Goal: Navigation & Orientation: Find specific page/section

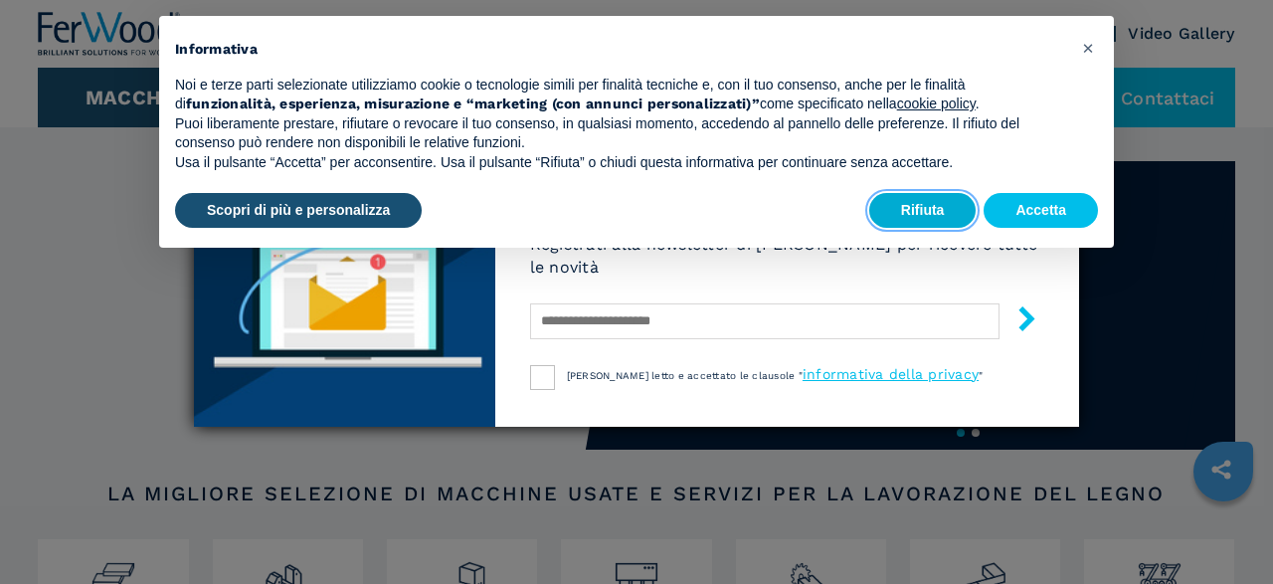
click at [939, 219] on button "Rifiuta" at bounding box center [922, 211] width 107 height 36
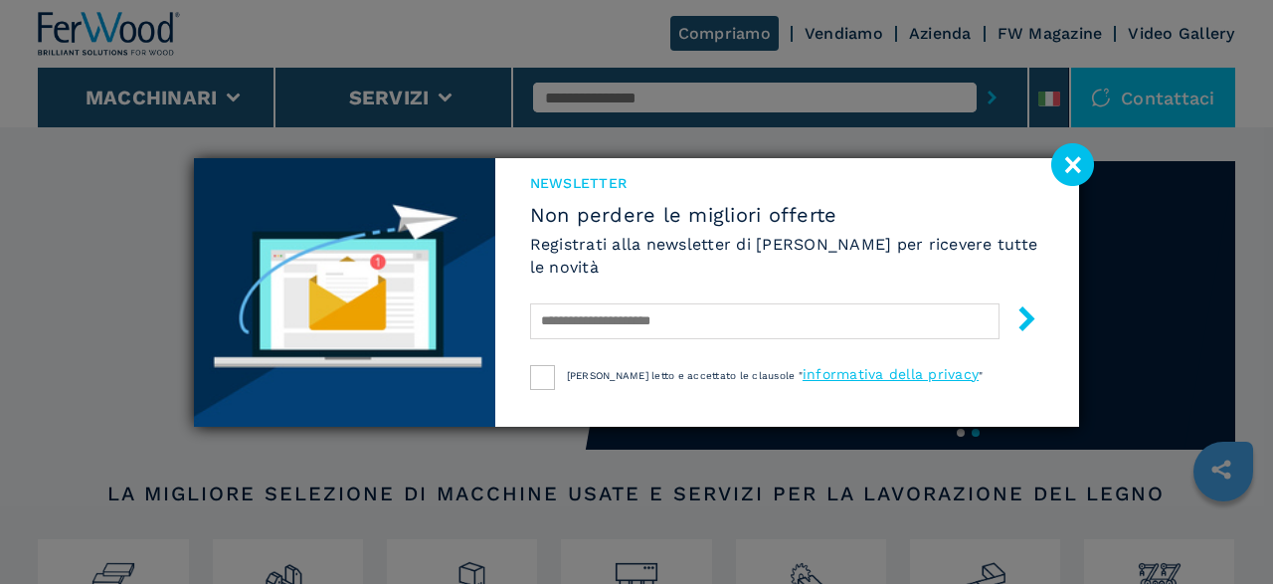
click at [1069, 168] on image at bounding box center [1072, 164] width 43 height 43
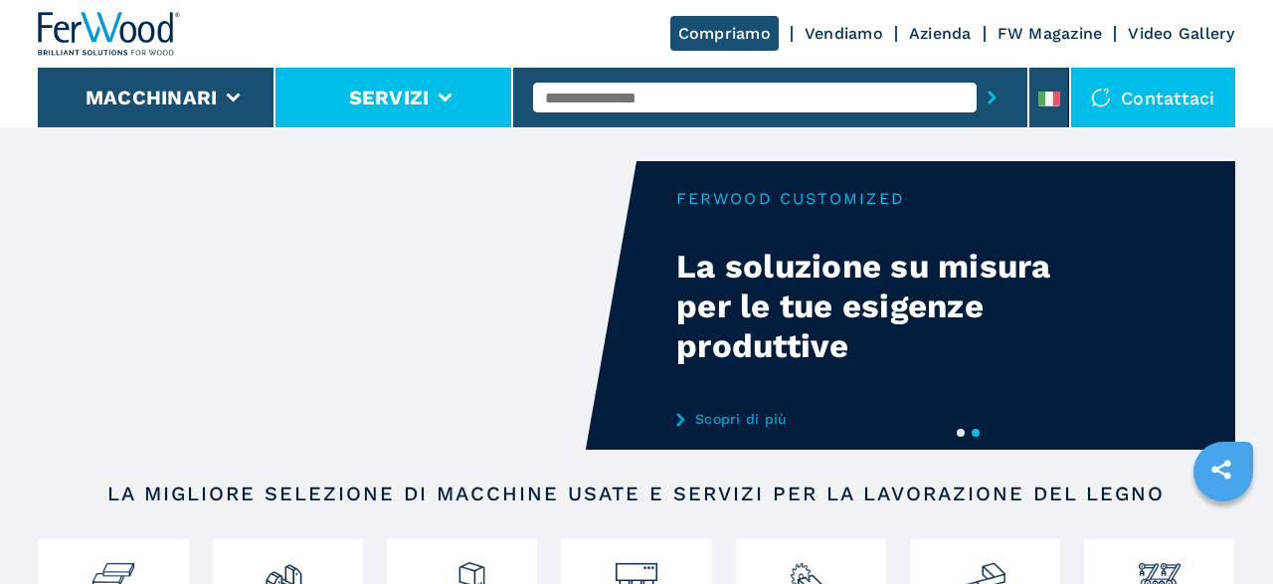
click at [464, 98] on li "Servizi" at bounding box center [395, 98] width 238 height 60
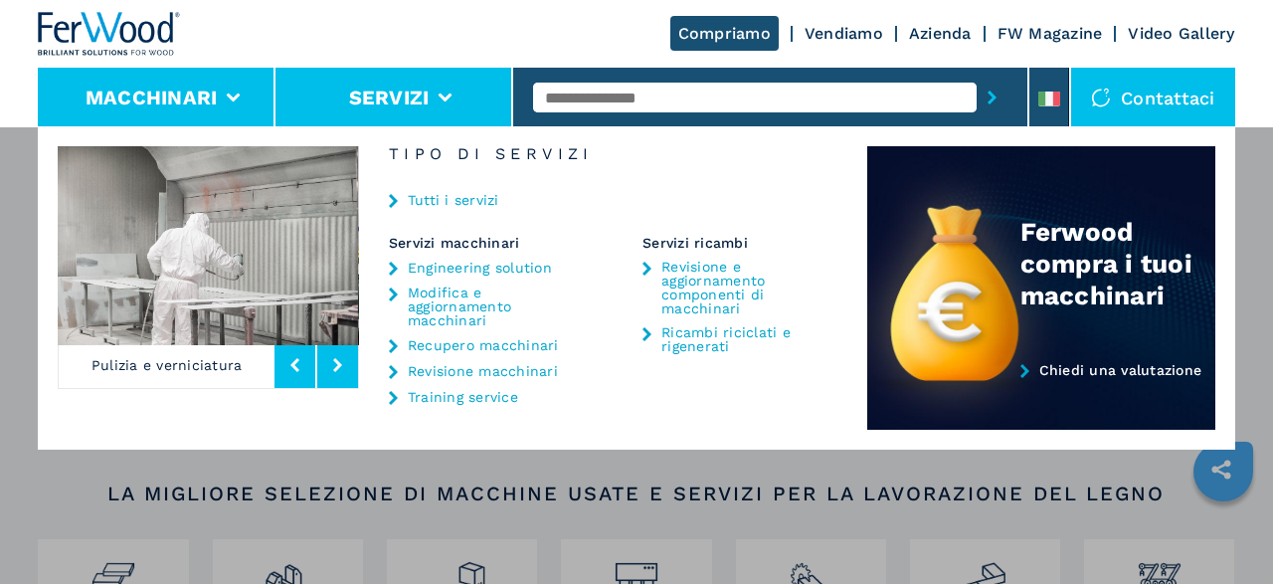
click at [228, 103] on li "Macchinari" at bounding box center [157, 98] width 238 height 60
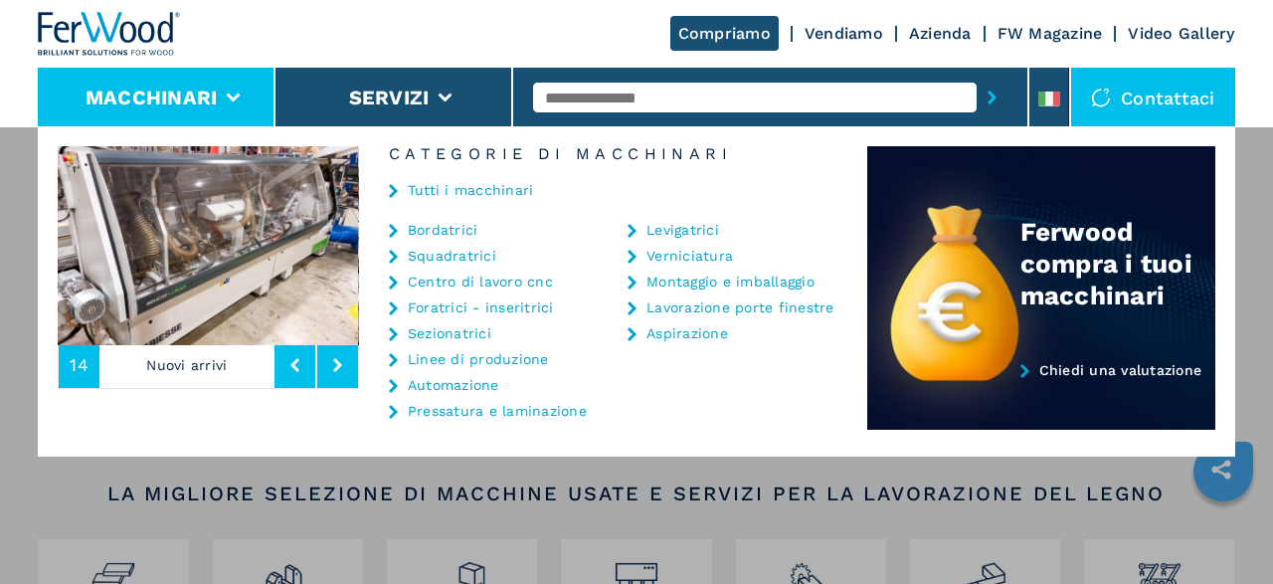
click at [1090, 106] on div "Contattaci" at bounding box center [1153, 98] width 164 height 60
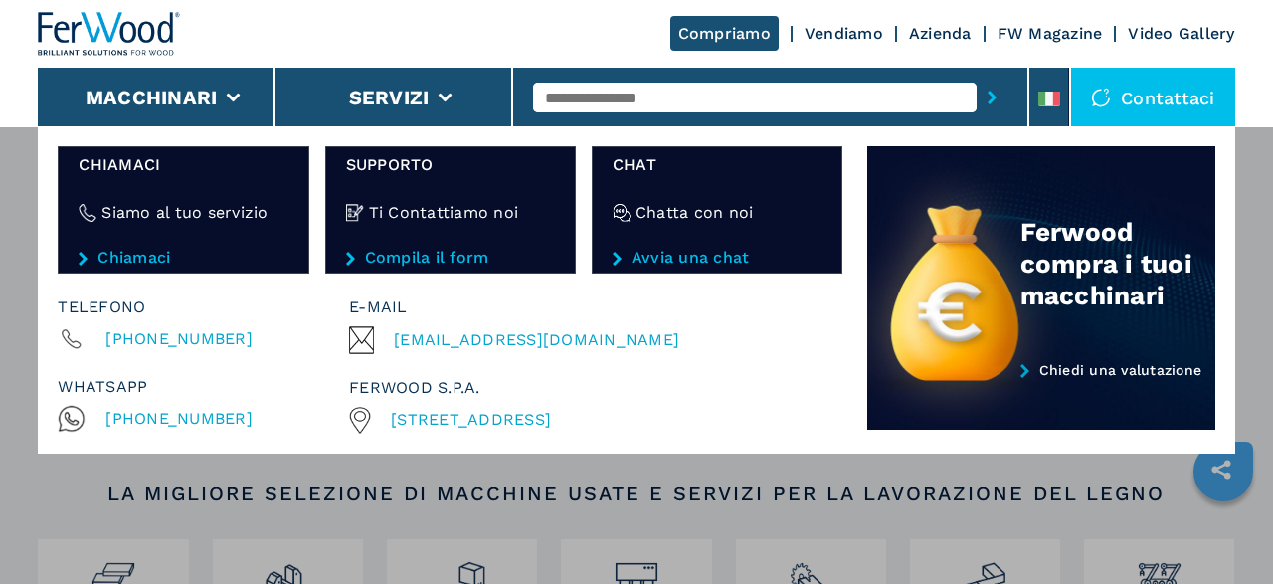
click at [838, 38] on link "Vendiamo" at bounding box center [844, 33] width 79 height 19
click at [946, 35] on link "Azienda" at bounding box center [940, 33] width 63 height 19
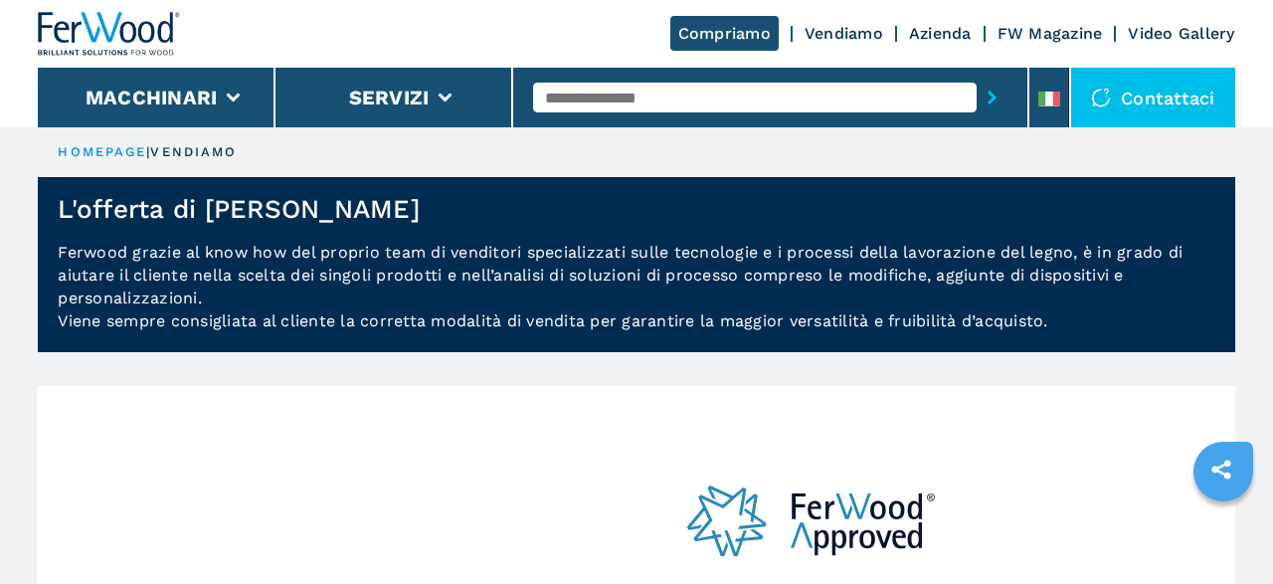
scroll to position [517, 0]
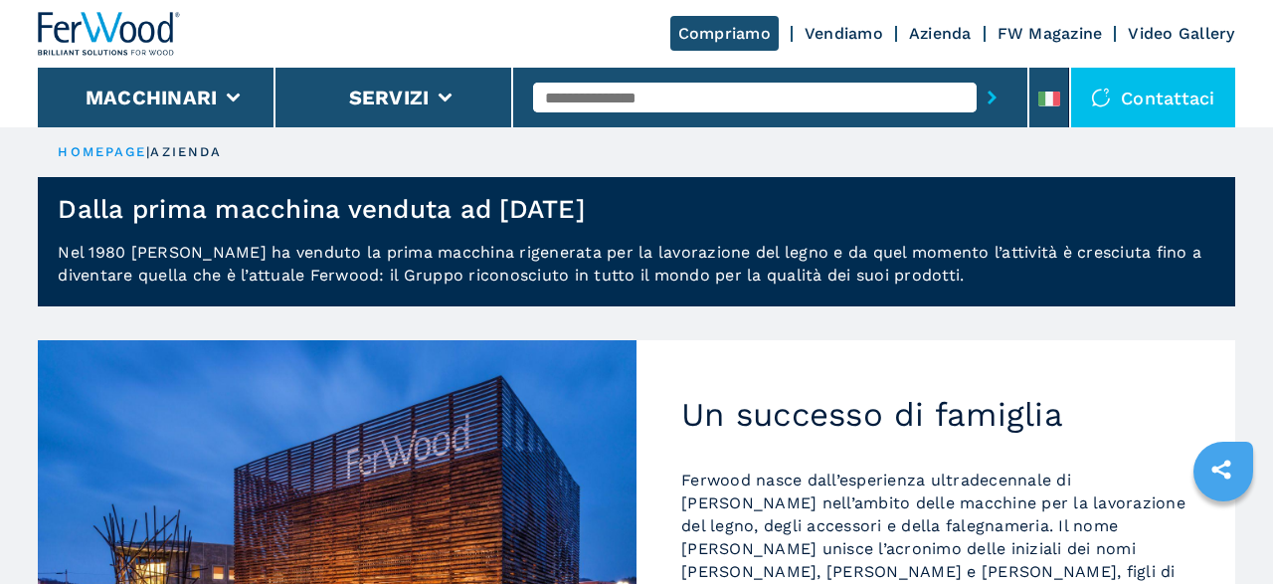
scroll to position [517, 0]
